Goal: Contribute content: Contribute content

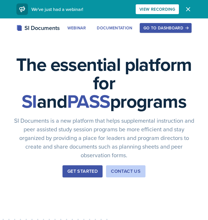
click at [159, 26] on div "Go to Dashboard" at bounding box center [165, 28] width 44 height 5
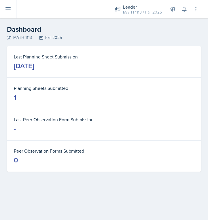
click at [12, 12] on button at bounding box center [8, 9] width 16 height 18
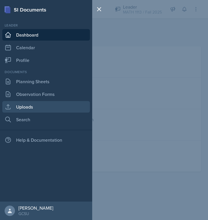
click at [32, 108] on link "Uploads" at bounding box center [45, 106] width 87 height 11
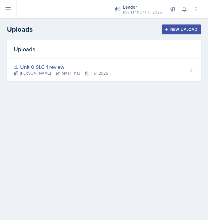
click at [177, 31] on div "New Upload" at bounding box center [181, 29] width 32 height 5
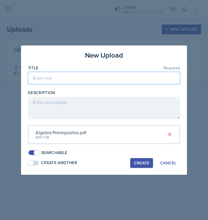
click at [112, 79] on input at bounding box center [104, 78] width 152 height 12
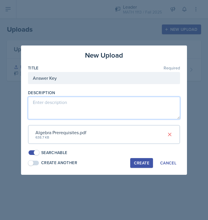
click at [110, 105] on textarea at bounding box center [104, 108] width 152 height 22
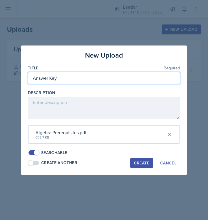
click at [93, 78] on input "Answer Key" at bounding box center [104, 78] width 152 height 12
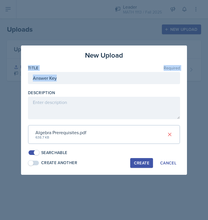
drag, startPoint x: 85, startPoint y: 63, endPoint x: 106, endPoint y: 88, distance: 33.0
click at [106, 88] on div "New Upload Title Required Answer Key Description Algebra Prerequisites.pdf 638.…" at bounding box center [104, 109] width 166 height 129
click at [106, 88] on div at bounding box center [104, 87] width 152 height 6
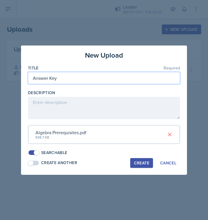
click at [31, 78] on input "Answer Key" at bounding box center [104, 78] width 152 height 12
type input "Unit 0 Answer Key"
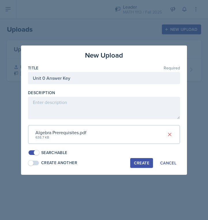
click at [142, 162] on div "Create" at bounding box center [141, 162] width 15 height 5
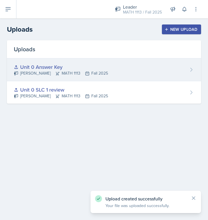
click at [162, 75] on div "Unit 0 Answer Key [PERSON_NAME] MATH 1113 Fall 2025" at bounding box center [104, 69] width 194 height 23
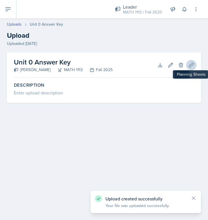
click at [189, 62] on icon at bounding box center [191, 65] width 6 height 6
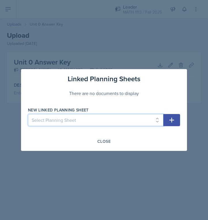
select select "e9fe2ab0-4ef2-4e5f-a0b5-ce42f12be5f6"
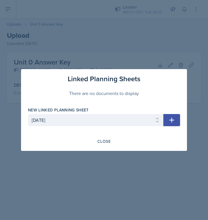
click at [171, 119] on icon "button" at bounding box center [171, 120] width 5 height 5
select select
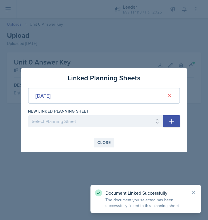
click at [108, 137] on button "Close" at bounding box center [103, 142] width 21 height 10
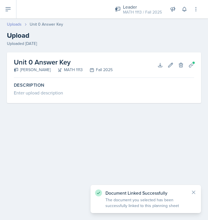
click at [17, 22] on link "Uploads" at bounding box center [14, 24] width 15 height 6
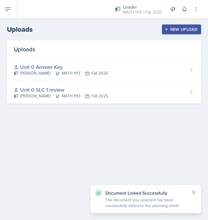
click at [182, 27] on div "New Upload" at bounding box center [181, 29] width 32 height 5
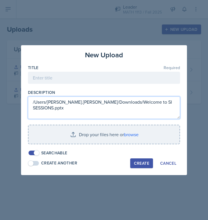
type textarea "/Users/[PERSON_NAME].[PERSON_NAME]/Downloads/Welcome to SI SESSIONS.pptx"
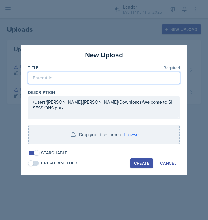
click at [93, 75] on input at bounding box center [104, 78] width 152 height 12
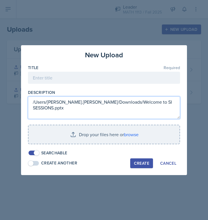
click at [172, 102] on textarea "/Users/[PERSON_NAME].[PERSON_NAME]/Downloads/Welcome to SI SESSIONS.pptx" at bounding box center [104, 107] width 152 height 22
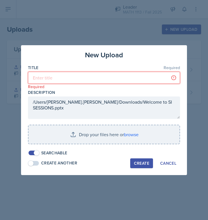
click at [114, 78] on input at bounding box center [104, 78] width 152 height 12
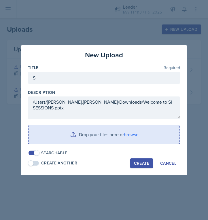
click at [162, 132] on input "file" at bounding box center [103, 134] width 151 height 18
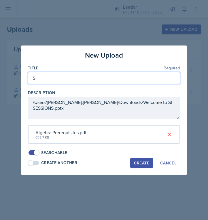
click at [81, 75] on input "SI" at bounding box center [104, 78] width 152 height 12
click at [81, 82] on input "SI" at bounding box center [104, 78] width 152 height 12
type input "SI Power Point"
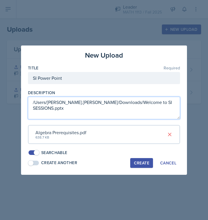
drag, startPoint x: 164, startPoint y: 104, endPoint x: 19, endPoint y: 99, distance: 145.8
click at [19, 99] on div "New Upload Title Required SI Power Point Description /Users/[PERSON_NAME].[PERS…" at bounding box center [104, 110] width 208 height 220
drag, startPoint x: 19, startPoint y: 99, endPoint x: 50, endPoint y: 104, distance: 31.2
click at [50, 104] on textarea "/Users/[PERSON_NAME].[PERSON_NAME]/Downloads/Welcome to SI SESSIONS.pptx" at bounding box center [104, 108] width 152 height 22
click at [34, 104] on textarea "/Users/[PERSON_NAME].[PERSON_NAME]/Downloads/Welcome to SI SESSIONS.pptx" at bounding box center [104, 108] width 152 height 22
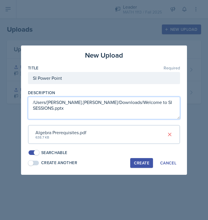
drag, startPoint x: 33, startPoint y: 104, endPoint x: 166, endPoint y: 103, distance: 132.2
click at [166, 103] on textarea "/Users/[PERSON_NAME].[PERSON_NAME]/Downloads/Welcome to SI SESSIONS.pptx" at bounding box center [104, 108] width 152 height 22
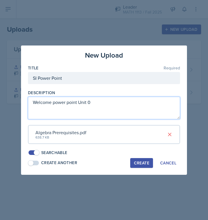
type textarea "Welcome power point Unit 0"
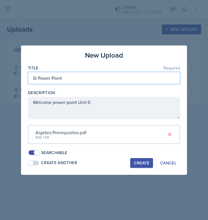
click at [125, 79] on input "SI Power Point" at bounding box center [104, 78] width 152 height 12
click at [37, 80] on input "SI Power Point" at bounding box center [104, 78] width 152 height 12
type input "SI welcome Power Point"
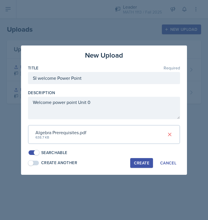
click at [136, 158] on button "Create" at bounding box center [141, 163] width 23 height 10
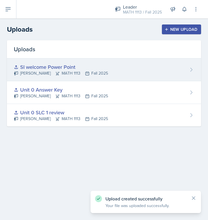
click at [173, 64] on div "SI welcome Power Point [PERSON_NAME] MATH 1113 Fall 2025" at bounding box center [104, 69] width 194 height 23
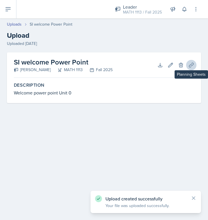
click at [191, 67] on icon at bounding box center [191, 65] width 6 height 6
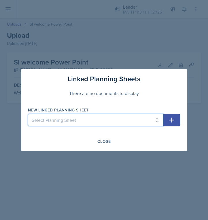
select select "e9fe2ab0-4ef2-4e5f-a0b5-ce42f12be5f6"
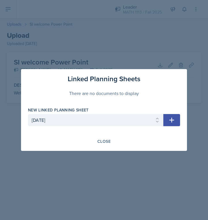
click at [173, 120] on icon "button" at bounding box center [171, 120] width 5 height 5
select select
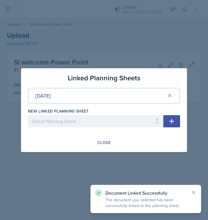
click at [49, 53] on div at bounding box center [104, 110] width 208 height 220
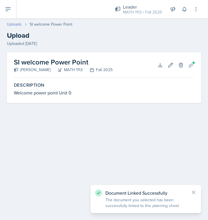
click at [18, 24] on link "Uploads" at bounding box center [14, 24] width 15 height 6
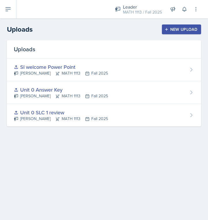
click at [206, 46] on div "Uploads SI welcome Power Point [PERSON_NAME] MATH 1113 Fall 2025 Unit 0 Answer …" at bounding box center [104, 90] width 208 height 100
